Goal: Communication & Community: Participate in discussion

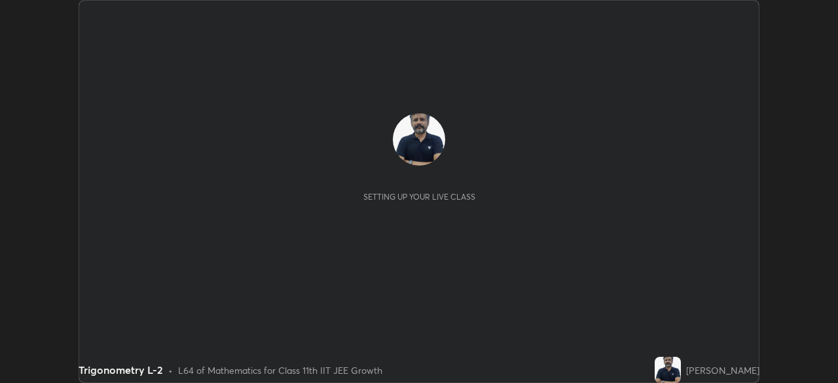
scroll to position [383, 837]
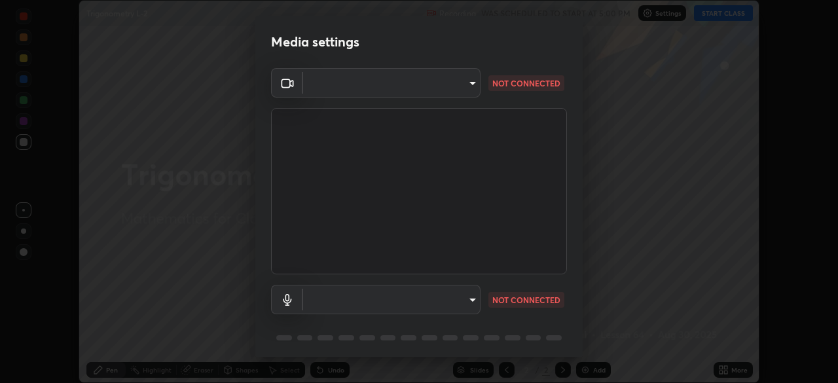
type input "cb8c6b6b4a50c5c6d626de20ccb3fd73f31987ea2ecc1878d3d31a5f1bf4ae53"
type input "communications"
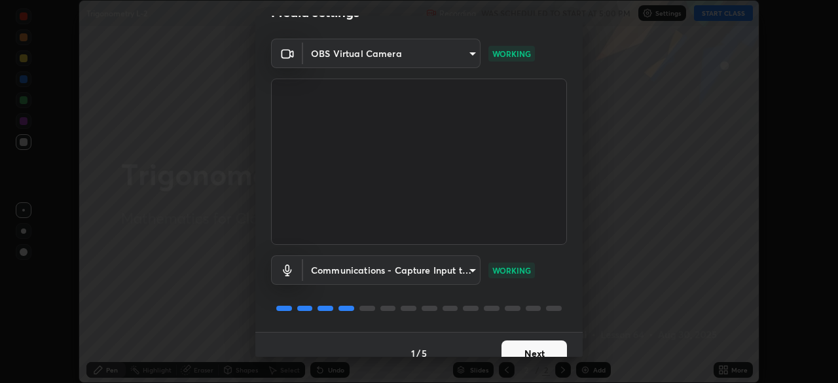
scroll to position [46, 0]
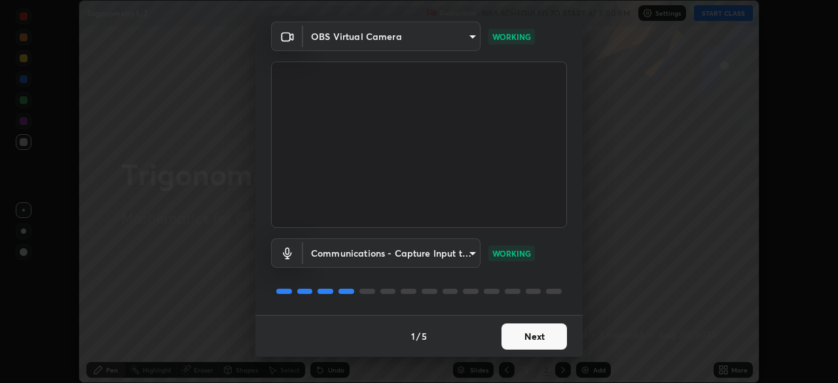
click at [529, 337] on button "Next" at bounding box center [534, 336] width 65 height 26
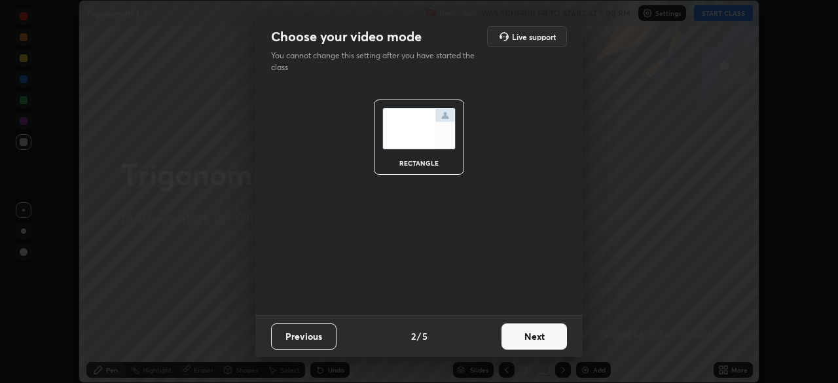
scroll to position [0, 0]
click at [532, 340] on button "Next" at bounding box center [534, 336] width 65 height 26
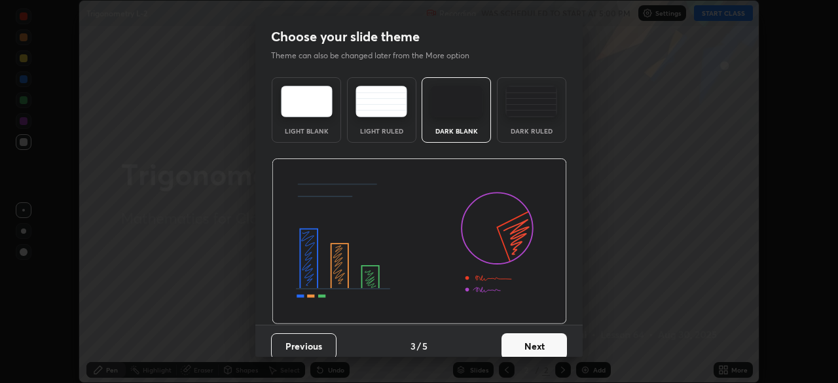
click at [530, 342] on button "Next" at bounding box center [534, 346] width 65 height 26
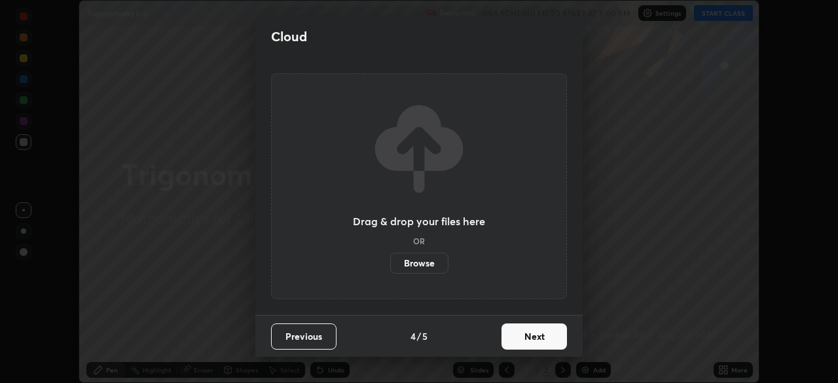
click at [533, 341] on button "Next" at bounding box center [534, 336] width 65 height 26
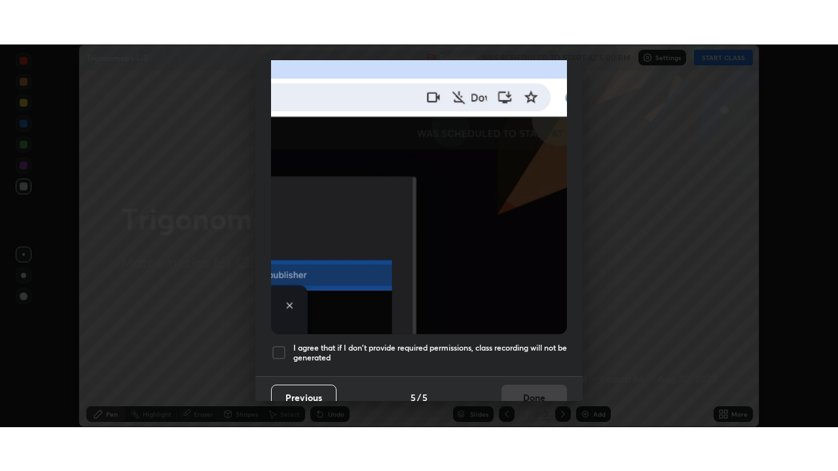
scroll to position [314, 0]
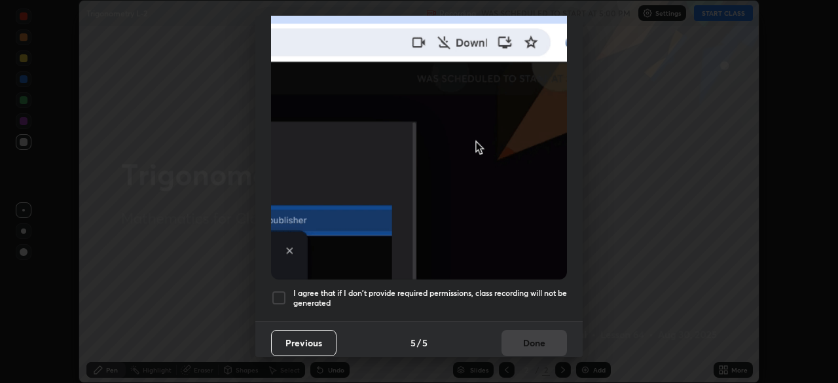
click at [282, 290] on div at bounding box center [279, 298] width 16 height 16
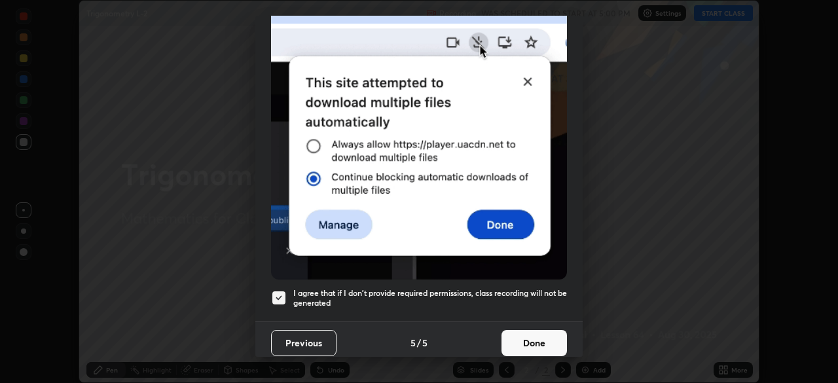
click at [531, 341] on button "Done" at bounding box center [534, 343] width 65 height 26
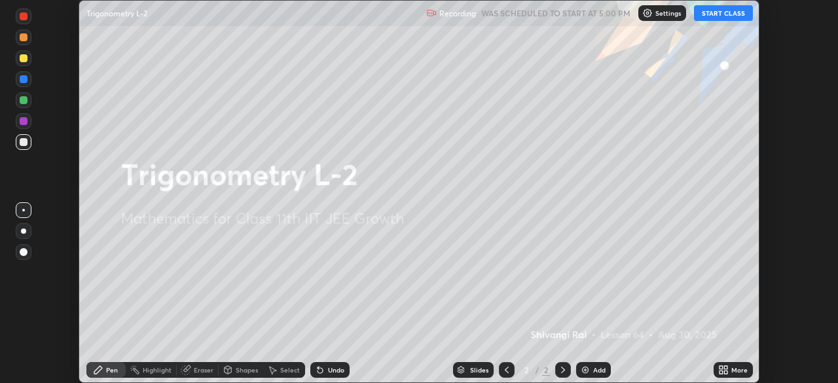
click at [729, 14] on button "START CLASS" at bounding box center [723, 13] width 59 height 16
click at [725, 368] on icon at bounding box center [725, 367] width 3 height 3
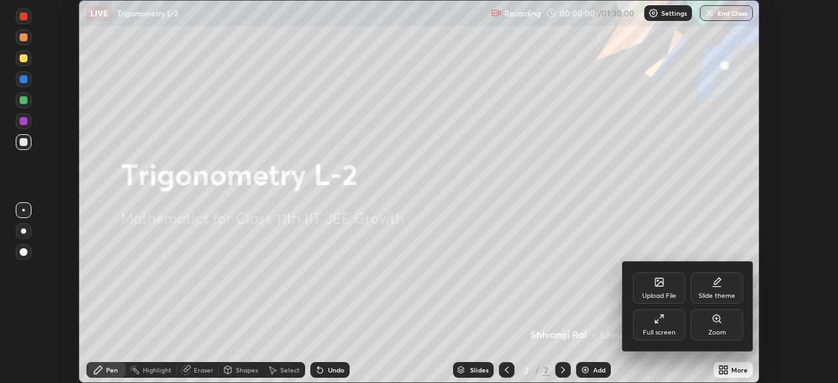
click at [667, 324] on div "Full screen" at bounding box center [659, 324] width 52 height 31
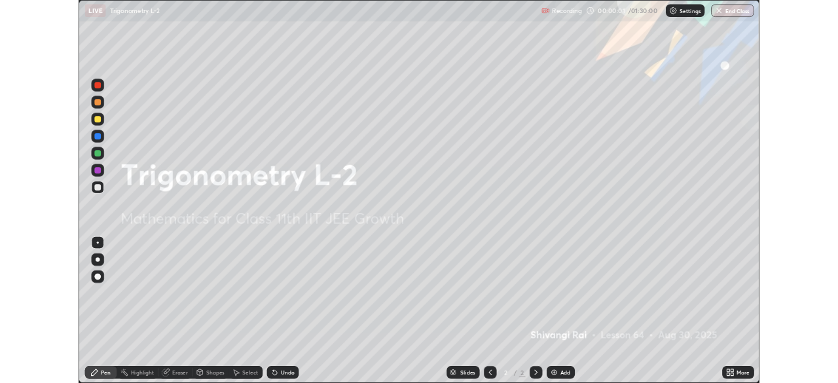
scroll to position [471, 838]
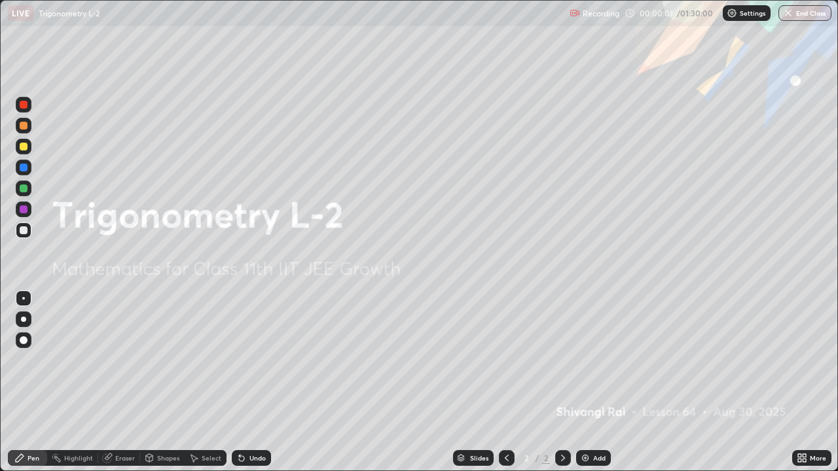
click at [594, 382] on div "Add" at bounding box center [599, 458] width 12 height 7
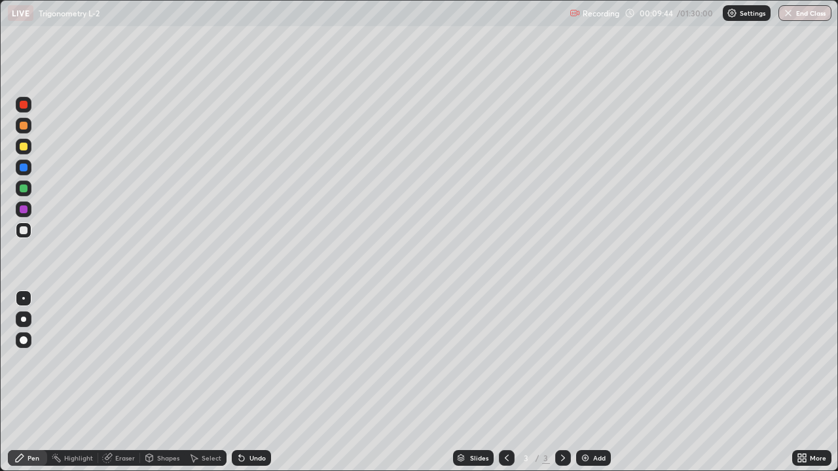
click at [24, 299] on div at bounding box center [23, 298] width 3 height 3
click at [22, 229] on div at bounding box center [24, 231] width 8 height 8
click at [594, 382] on div "Add" at bounding box center [599, 458] width 12 height 7
click at [24, 299] on div at bounding box center [23, 298] width 3 height 3
click at [591, 382] on div "Add" at bounding box center [593, 458] width 35 height 16
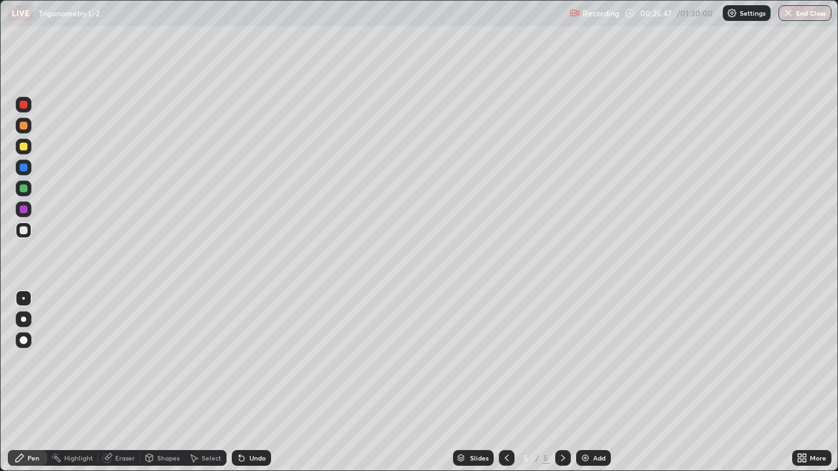
click at [589, 382] on img at bounding box center [585, 458] width 10 height 10
click at [599, 382] on div "Add" at bounding box center [593, 458] width 35 height 16
click at [596, 382] on div "Add" at bounding box center [599, 458] width 12 height 7
click at [589, 382] on img at bounding box center [585, 458] width 10 height 10
click at [588, 382] on img at bounding box center [585, 458] width 10 height 10
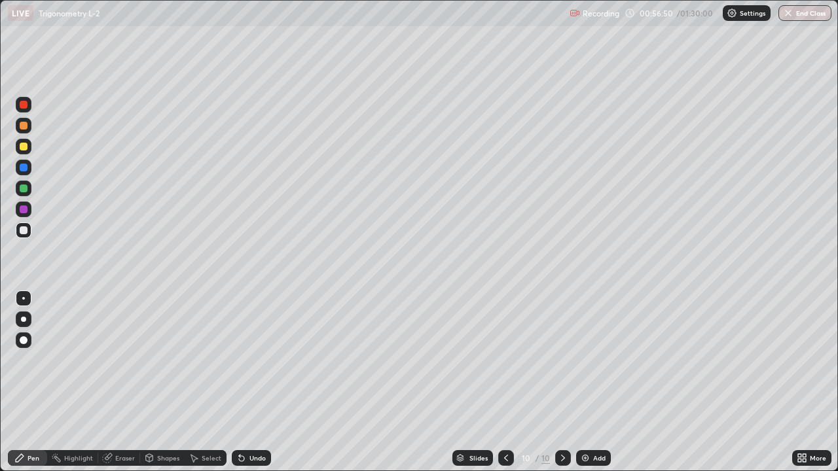
click at [596, 382] on div "Add" at bounding box center [599, 458] width 12 height 7
click at [505, 382] on icon at bounding box center [507, 458] width 10 height 10
click at [597, 382] on div "Add" at bounding box center [599, 458] width 12 height 7
click at [594, 382] on div "Add" at bounding box center [599, 458] width 12 height 7
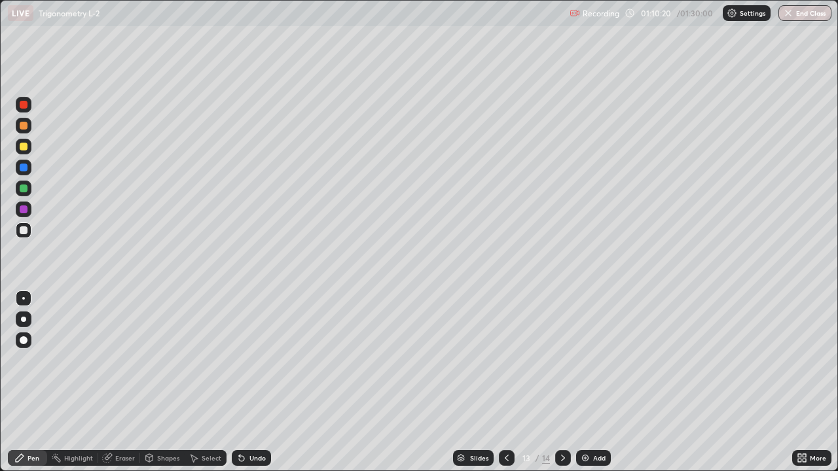
click at [589, 382] on img at bounding box center [585, 458] width 10 height 10
click at [505, 382] on icon at bounding box center [507, 458] width 10 height 10
click at [564, 382] on icon at bounding box center [563, 458] width 10 height 10
click at [503, 382] on icon at bounding box center [507, 458] width 10 height 10
click at [804, 10] on button "End Class" at bounding box center [805, 13] width 53 height 16
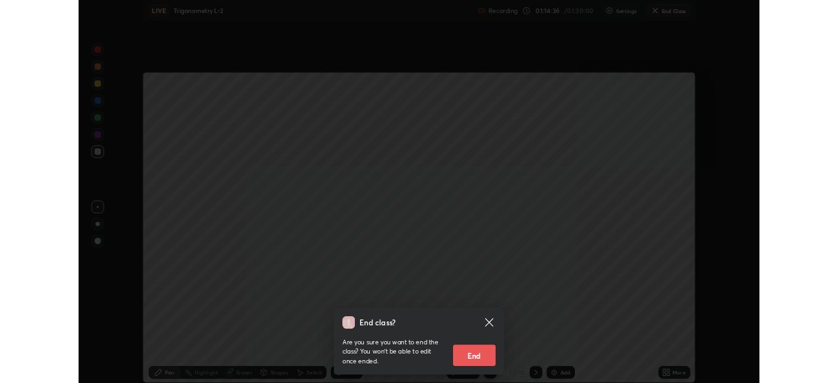
scroll to position [65094, 64639]
